Goal: Information Seeking & Learning: Learn about a topic

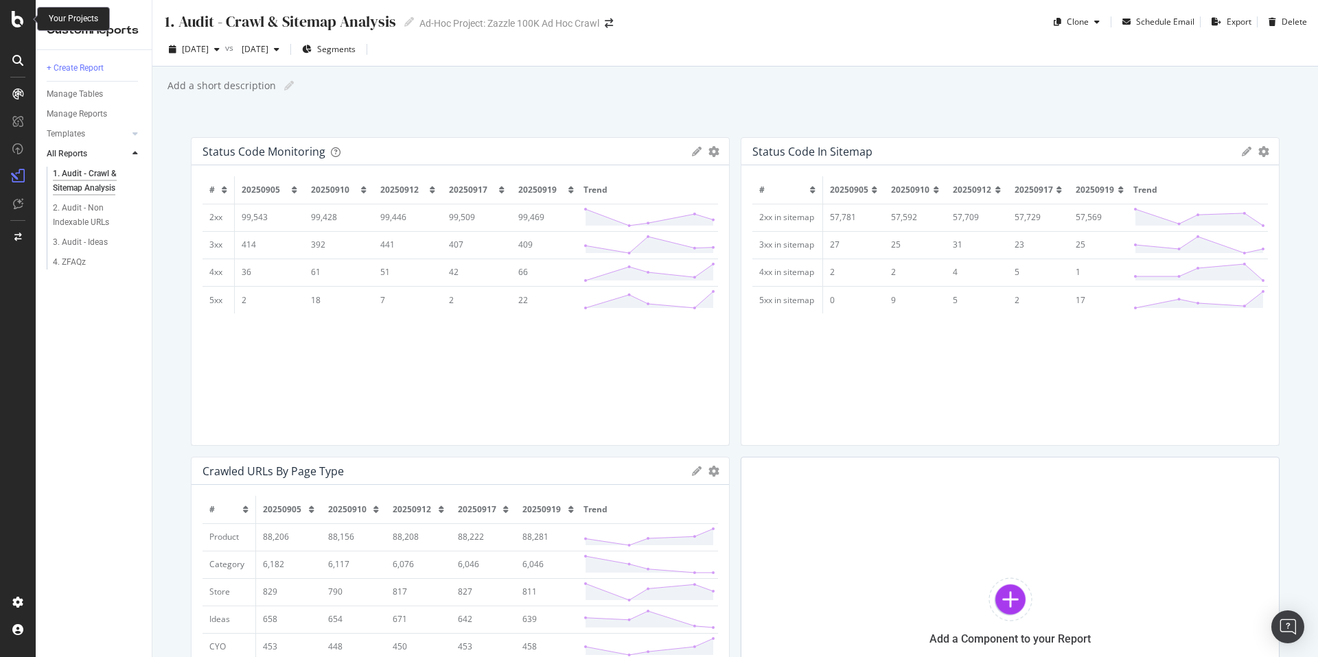
click at [23, 26] on icon at bounding box center [18, 19] width 12 height 16
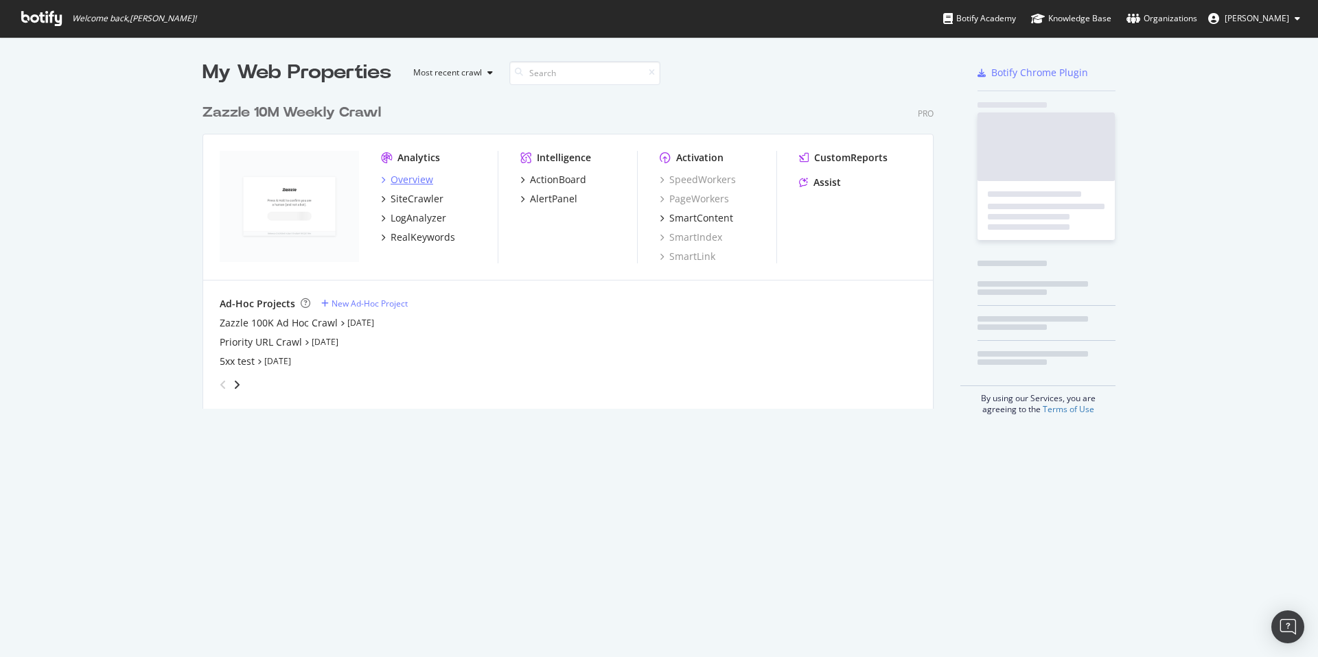
scroll to position [647, 1297]
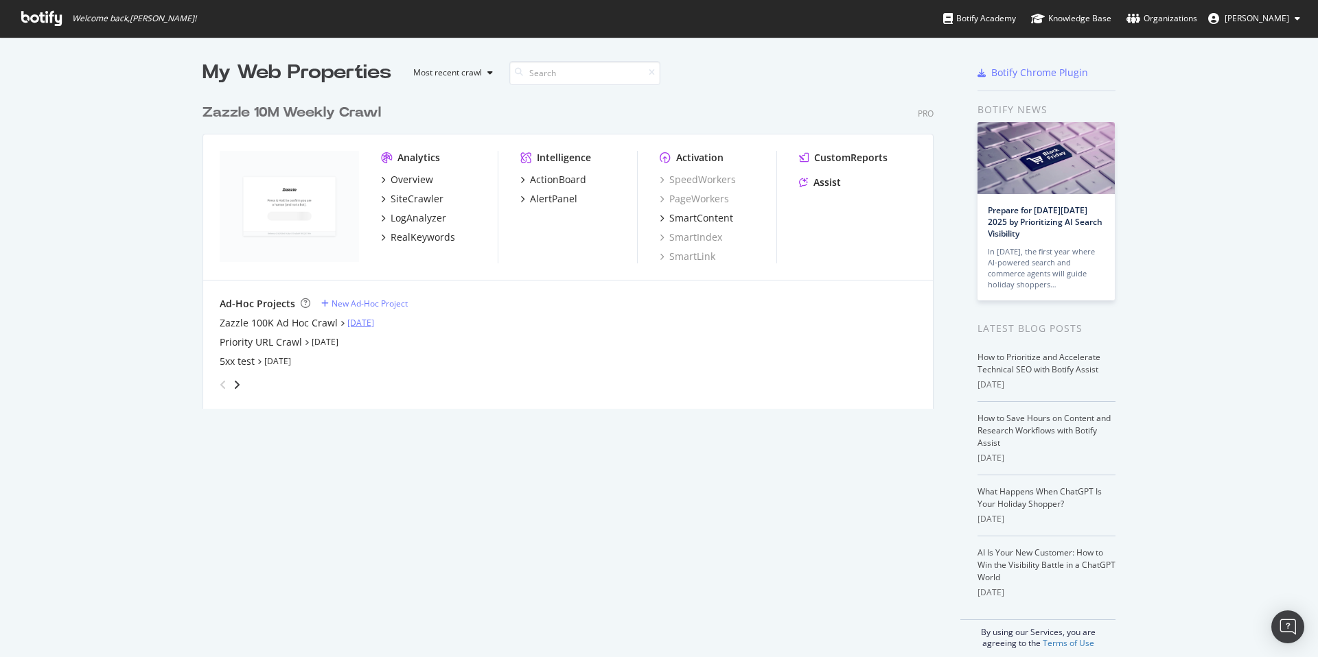
click at [374, 317] on link "[DATE]" at bounding box center [360, 323] width 27 height 12
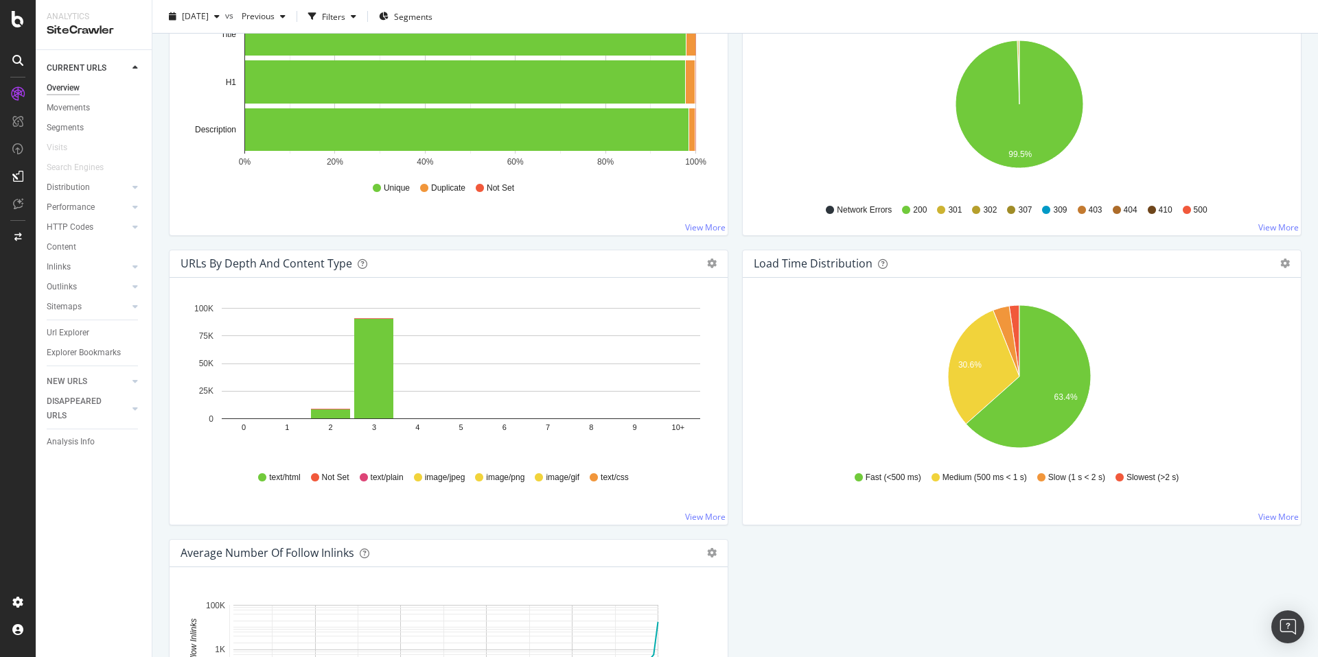
scroll to position [426, 0]
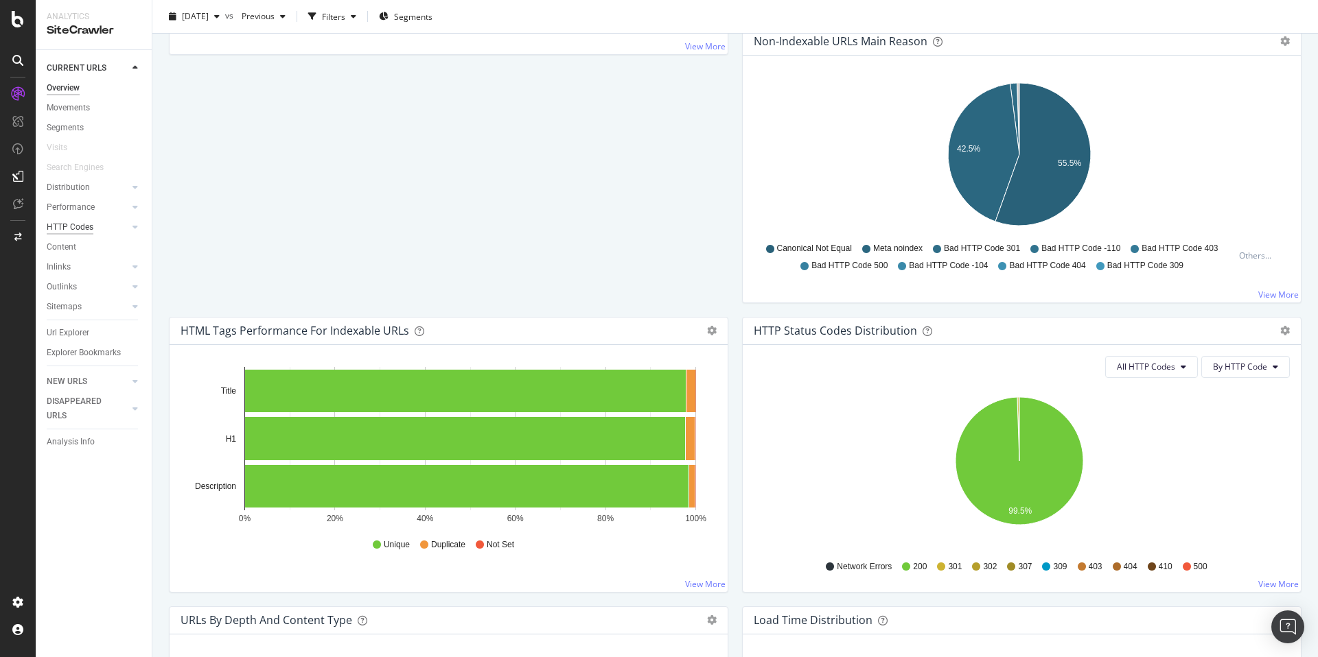
click at [91, 233] on div "HTTP Codes" at bounding box center [70, 227] width 47 height 14
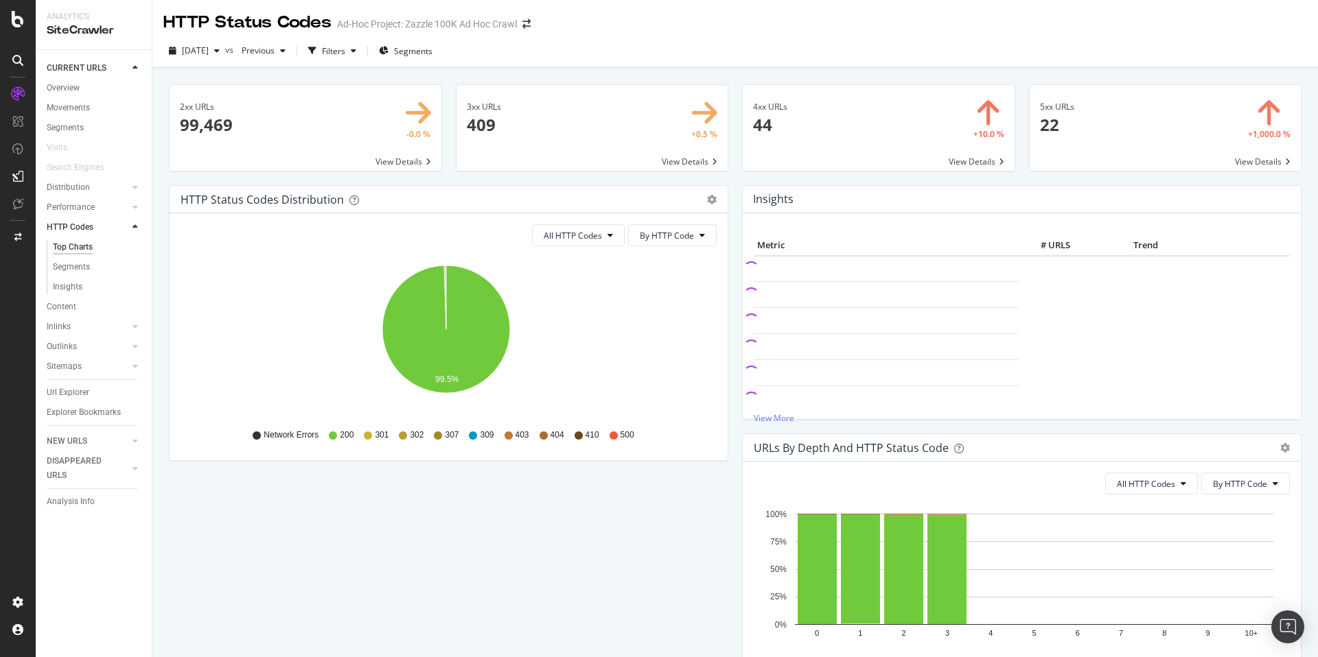
click at [1099, 141] on span at bounding box center [1165, 128] width 272 height 86
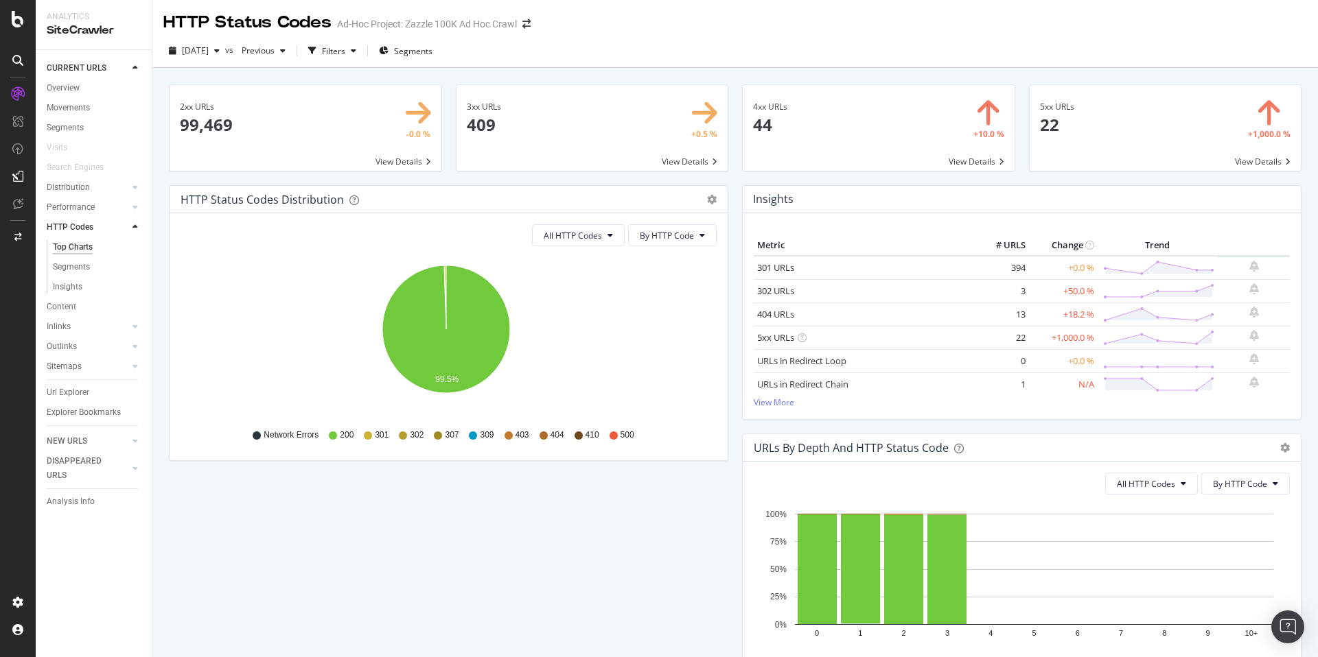
click at [954, 147] on span at bounding box center [878, 128] width 272 height 86
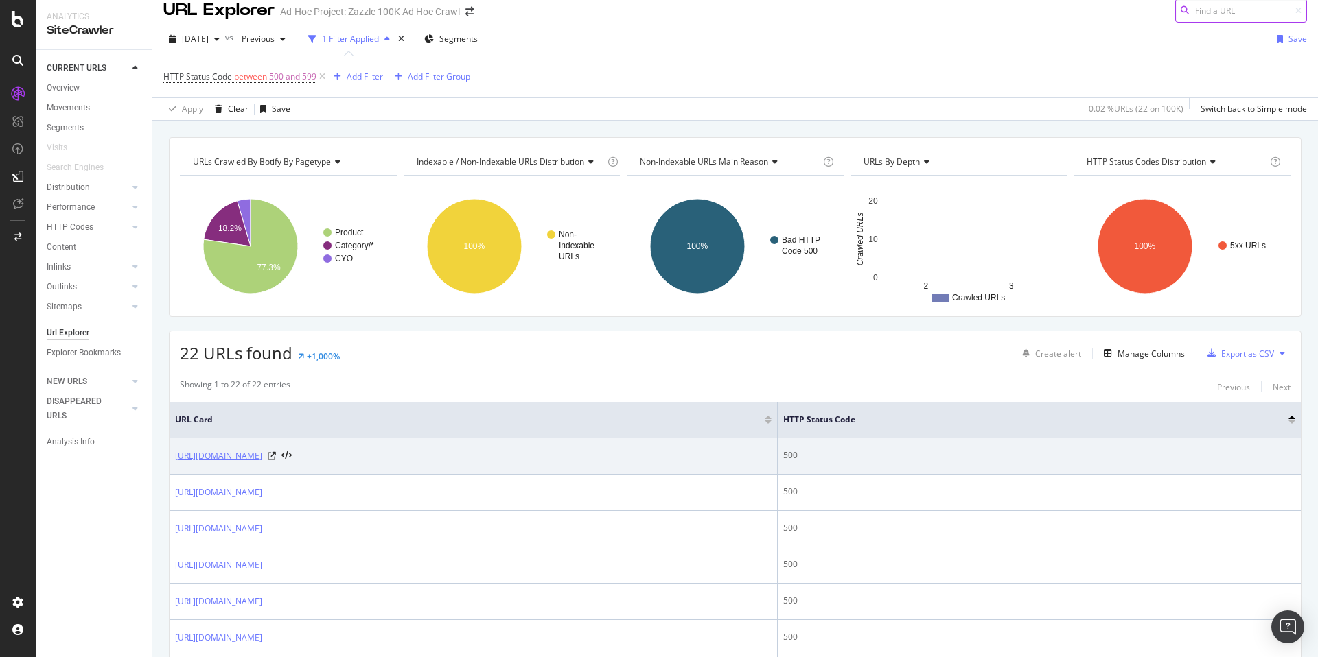
scroll to position [19, 0]
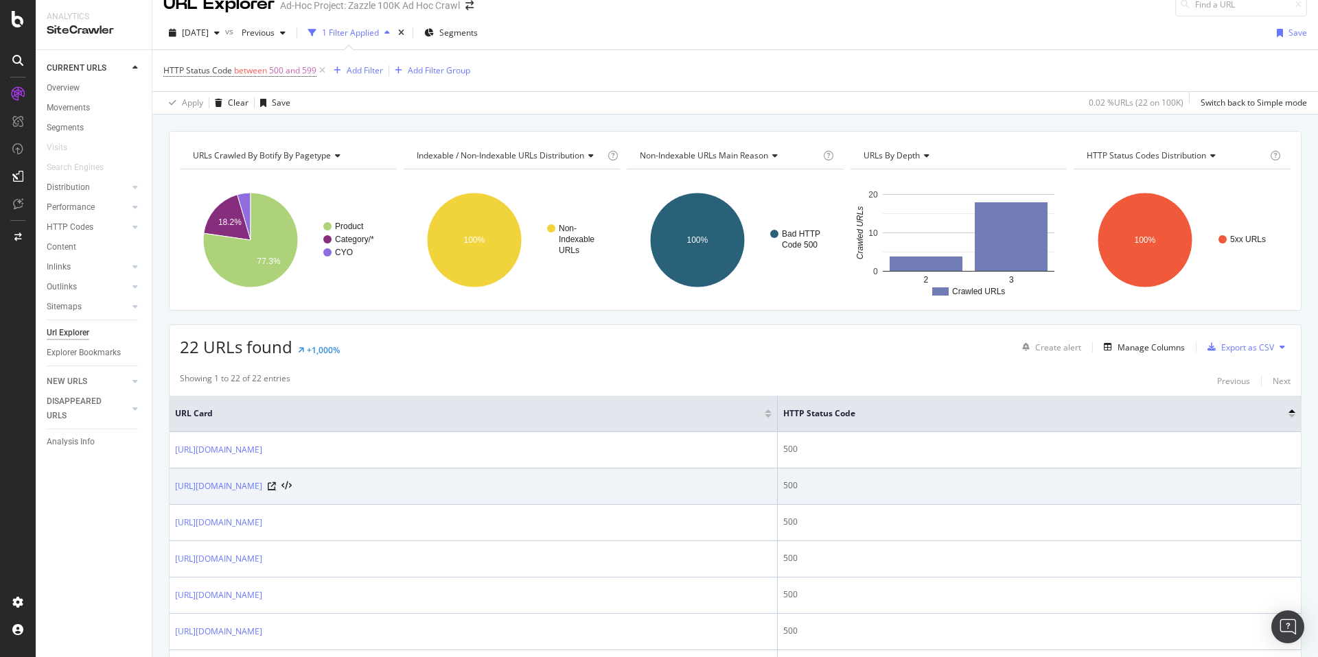
click at [276, 487] on icon at bounding box center [272, 486] width 8 height 8
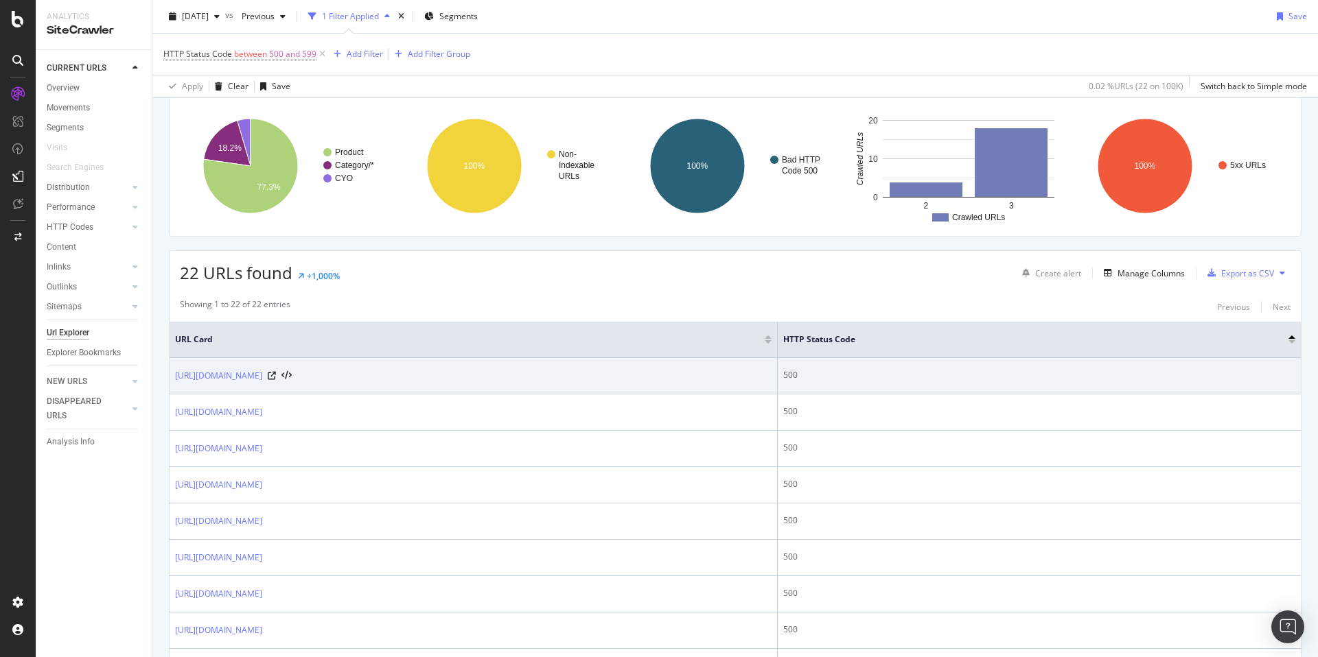
scroll to position [121, 0]
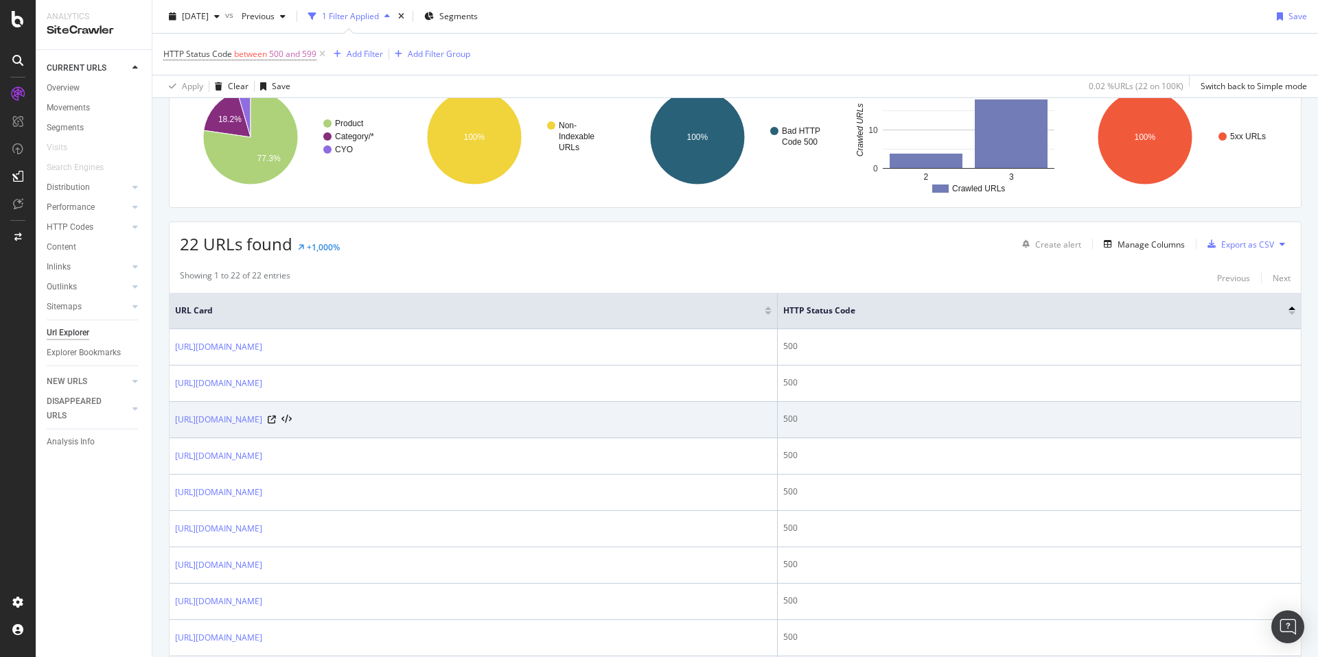
click at [292, 417] on div "[URL][DOMAIN_NAME]" at bounding box center [233, 420] width 117 height 14
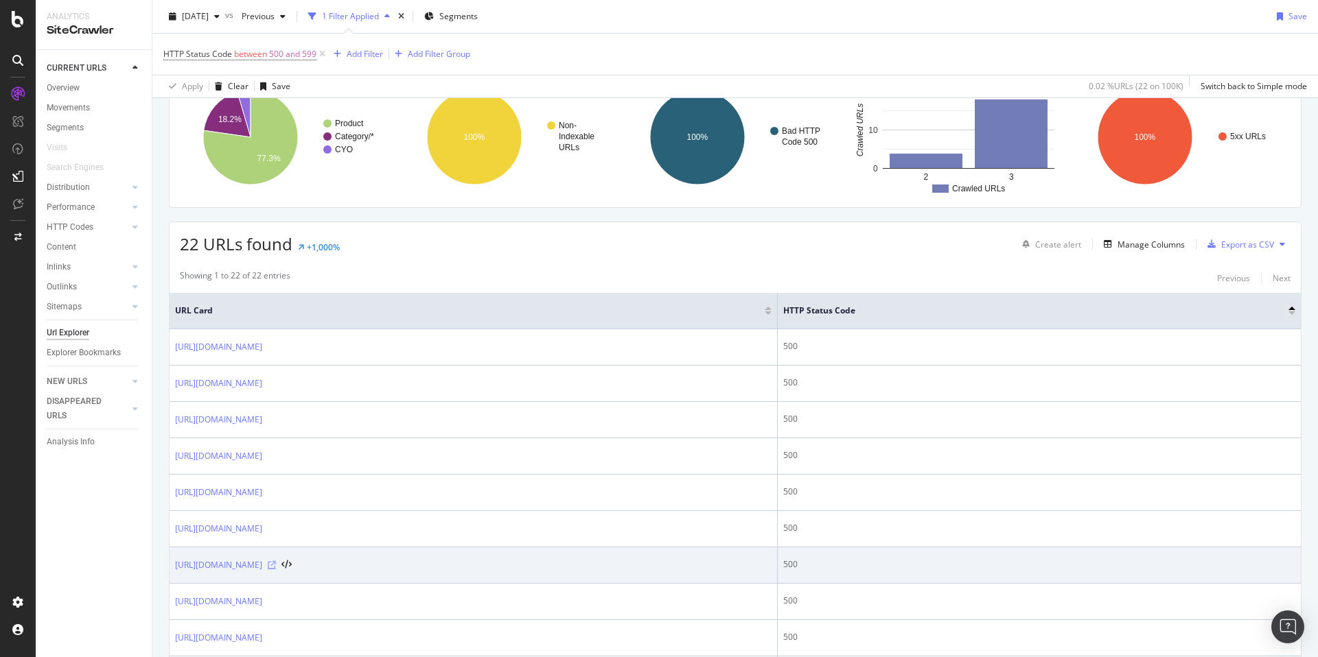
click at [276, 565] on icon at bounding box center [272, 565] width 8 height 8
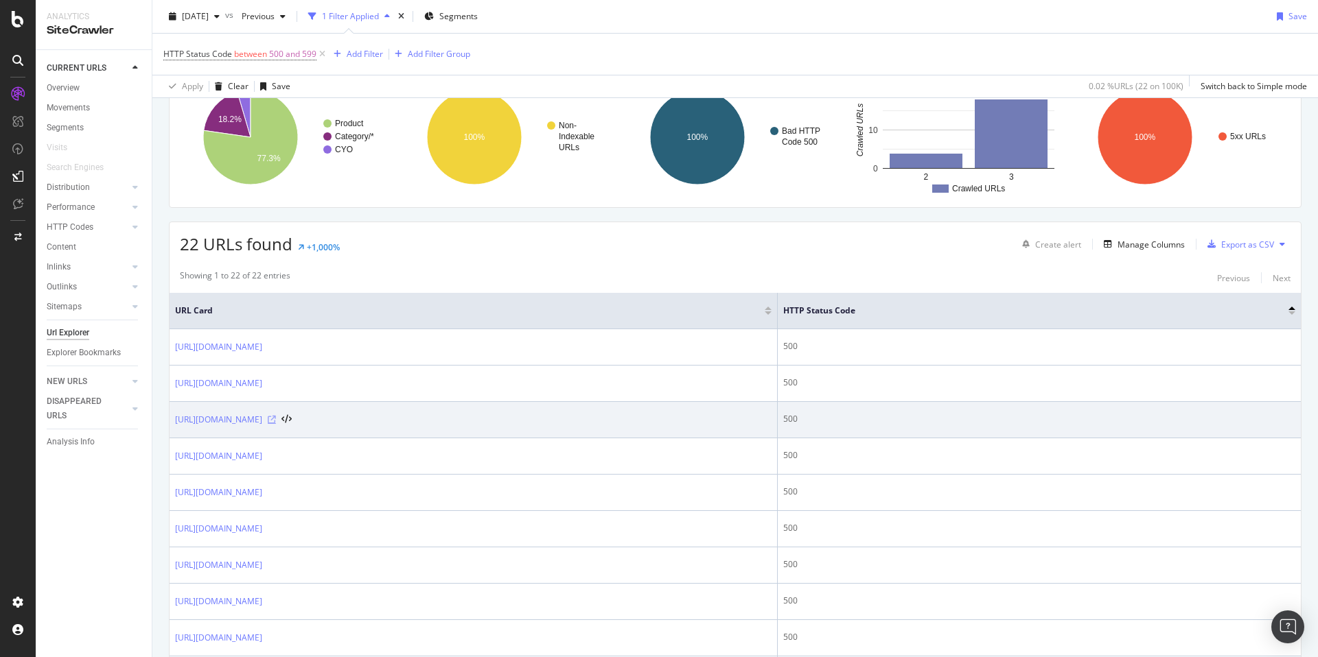
click at [276, 419] on icon at bounding box center [272, 420] width 8 height 8
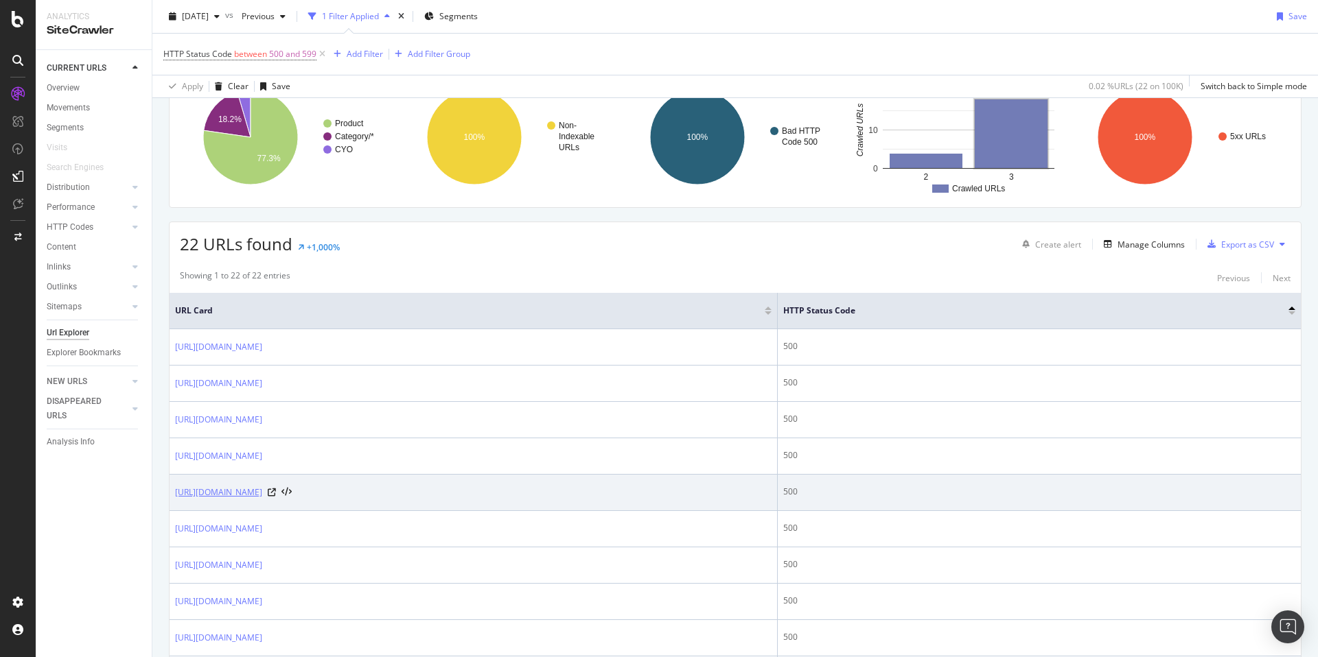
scroll to position [672, 0]
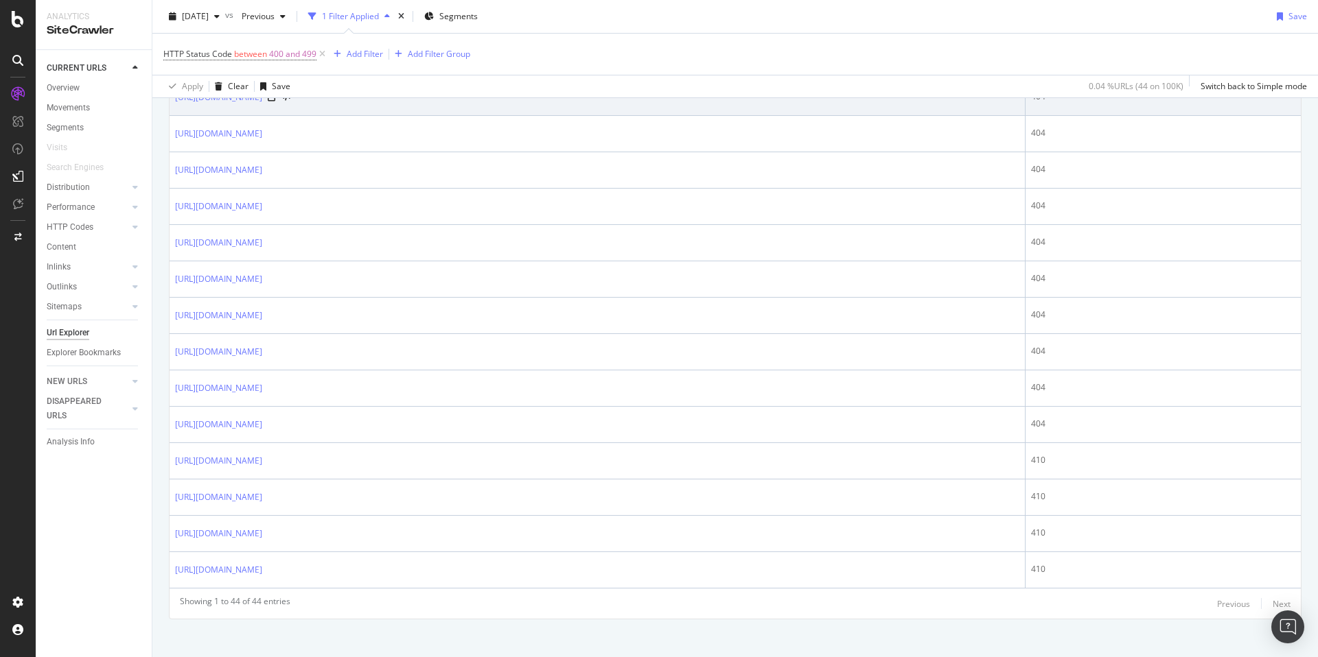
scroll to position [1473, 0]
